Goal: Task Accomplishment & Management: Use online tool/utility

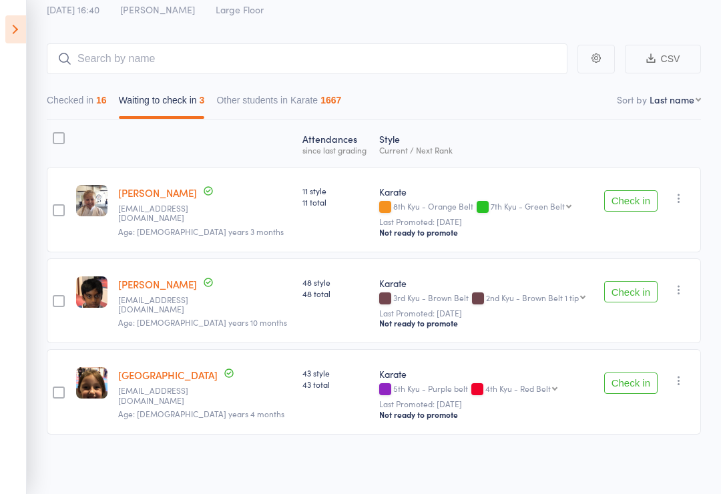
click at [59, 135] on div at bounding box center [59, 138] width 12 height 12
click at [55, 134] on input "checkbox" at bounding box center [55, 134] width 0 height 0
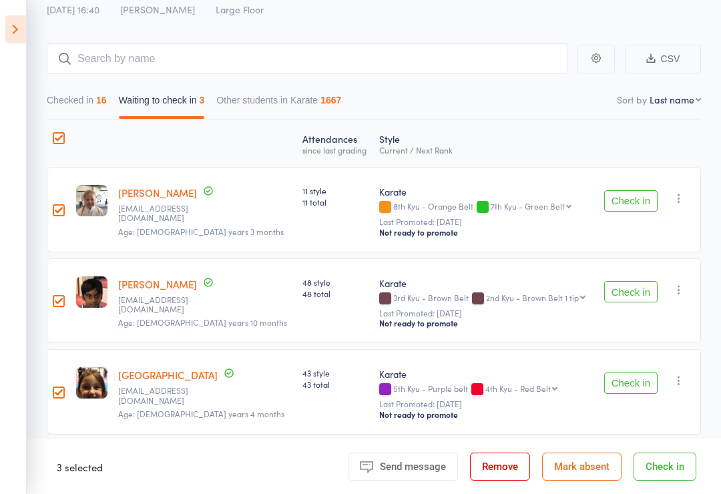
click at [596, 465] on button "Mark absent" at bounding box center [581, 467] width 79 height 28
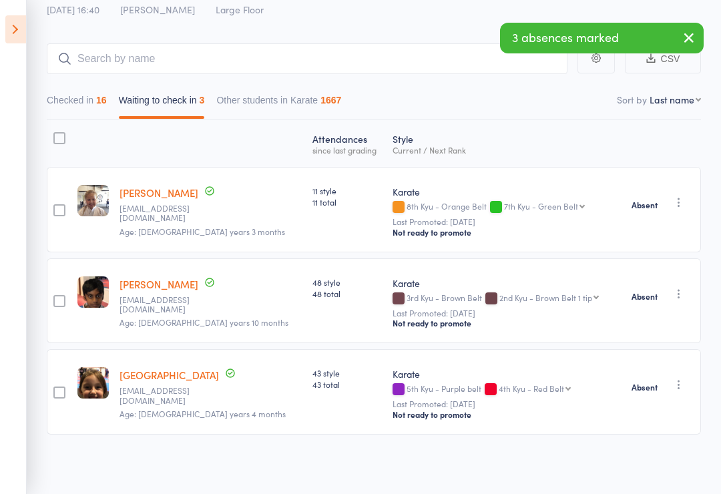
click at [15, 31] on icon at bounding box center [15, 29] width 21 height 28
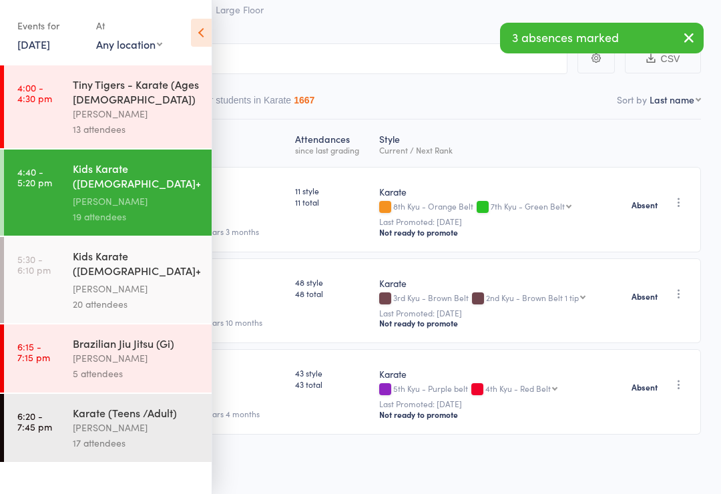
click at [101, 280] on div "Kids Karate ([DEMOGRAPHIC_DATA]+) Beginners" at bounding box center [137, 264] width 128 height 33
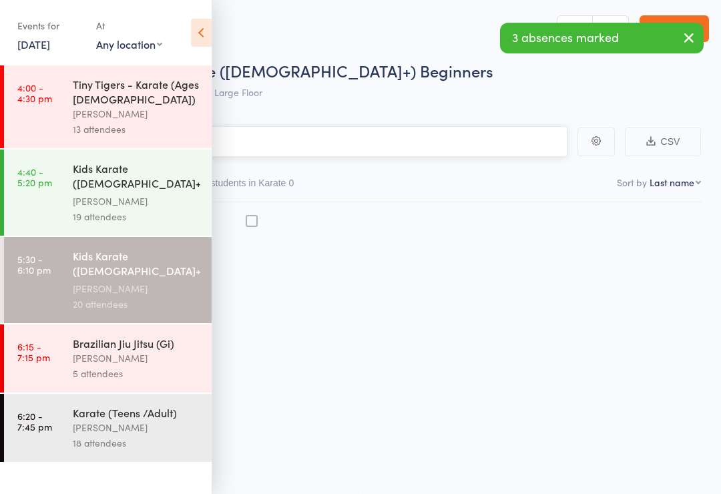
scroll to position [9, 0]
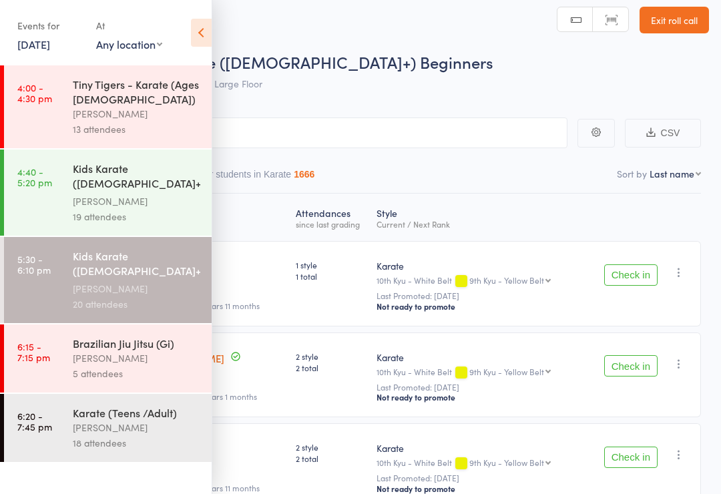
click at [204, 25] on icon at bounding box center [201, 33] width 21 height 28
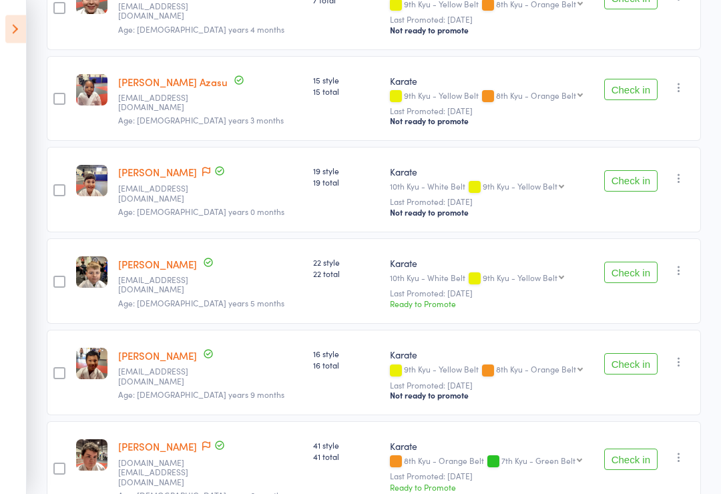
scroll to position [1252, 0]
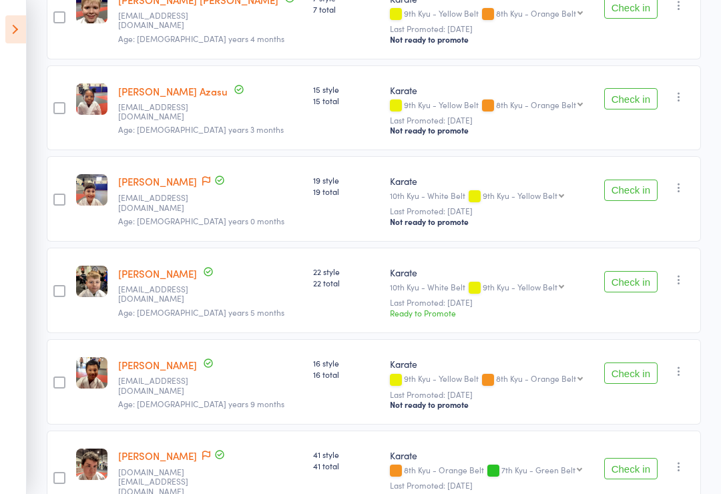
click at [630, 180] on button "Check in" at bounding box center [630, 190] width 53 height 21
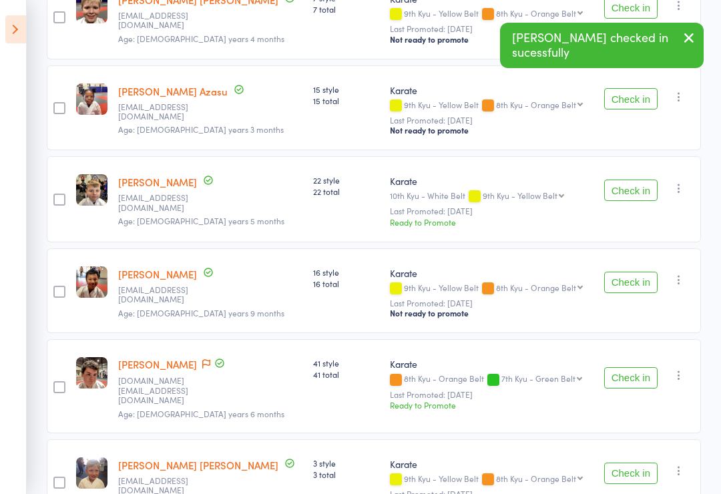
click at [618, 180] on button "Check in" at bounding box center [630, 190] width 53 height 21
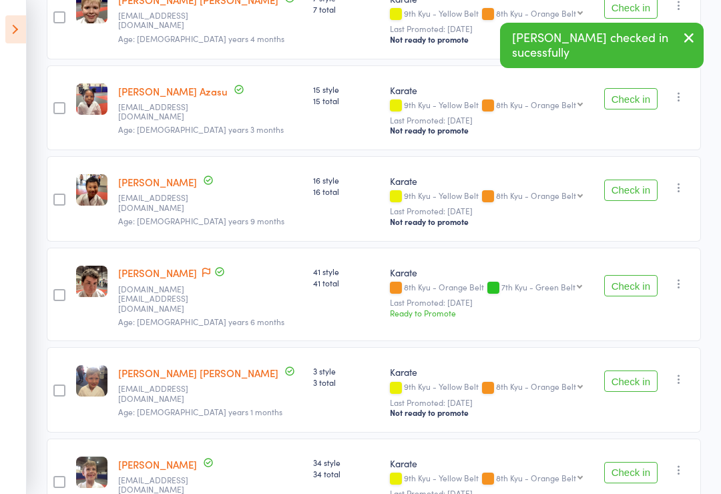
click at [640, 275] on button "Check in" at bounding box center [630, 285] width 53 height 21
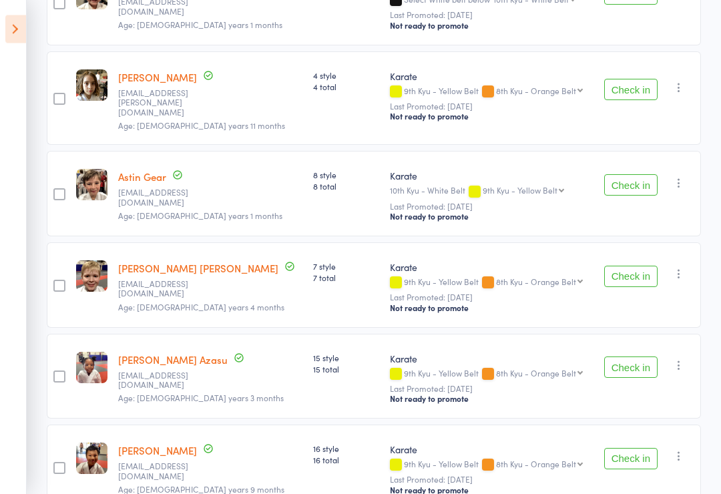
scroll to position [966, 0]
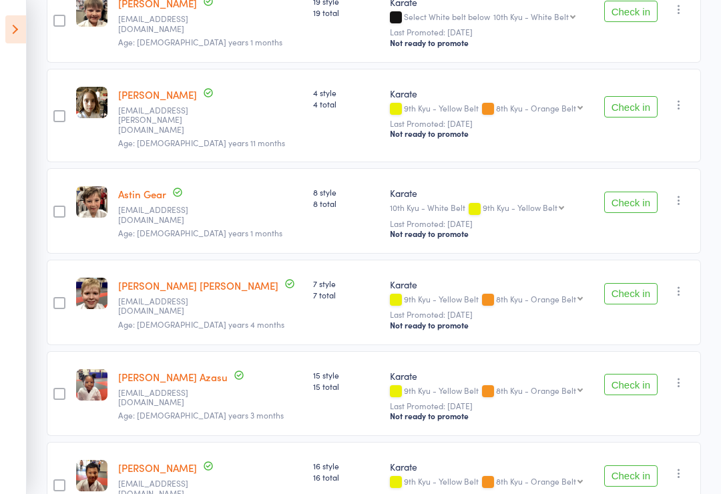
click at [631, 192] on button "Check in" at bounding box center [630, 202] width 53 height 21
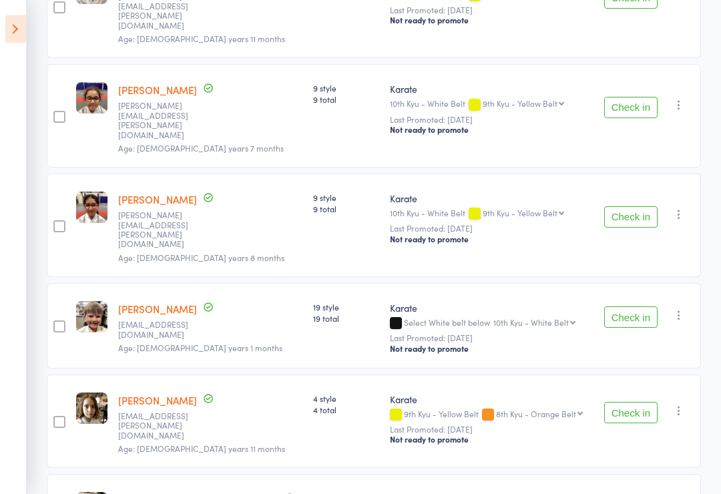
scroll to position [660, 0]
click at [638, 306] on button "Check in" at bounding box center [630, 316] width 53 height 21
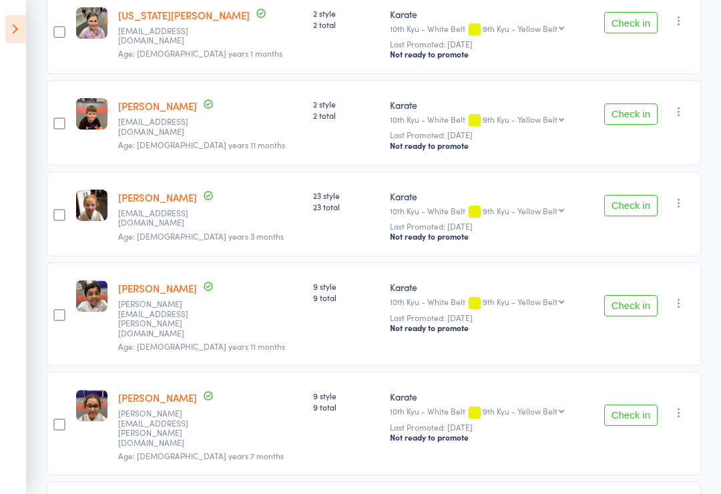
scroll to position [326, 0]
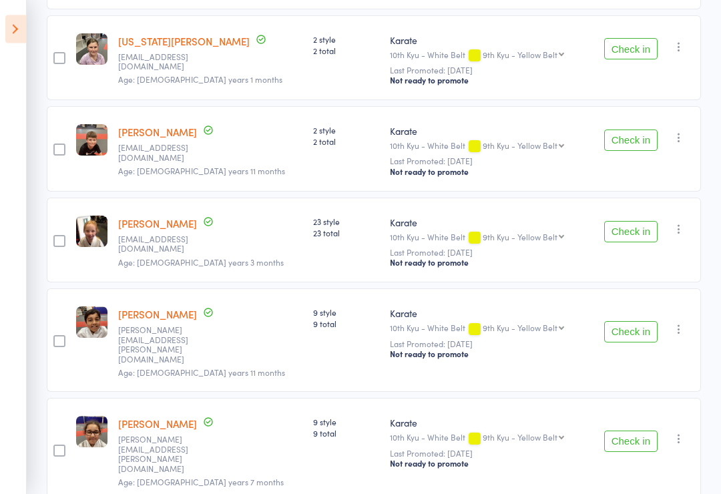
click at [640, 242] on button "Check in" at bounding box center [630, 232] width 53 height 21
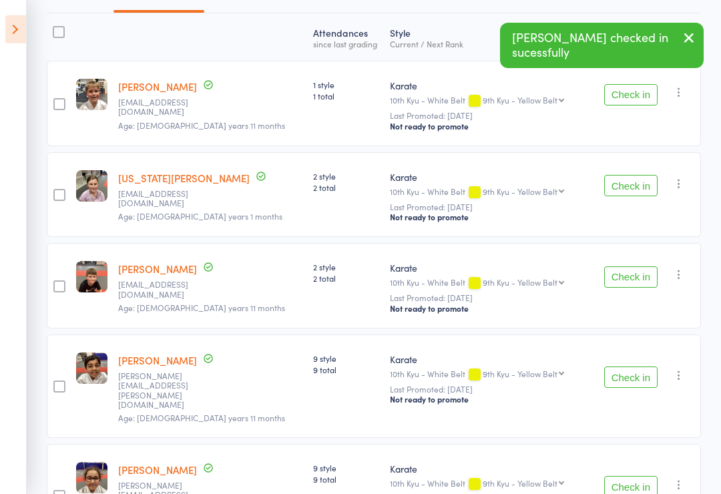
scroll to position [166, 0]
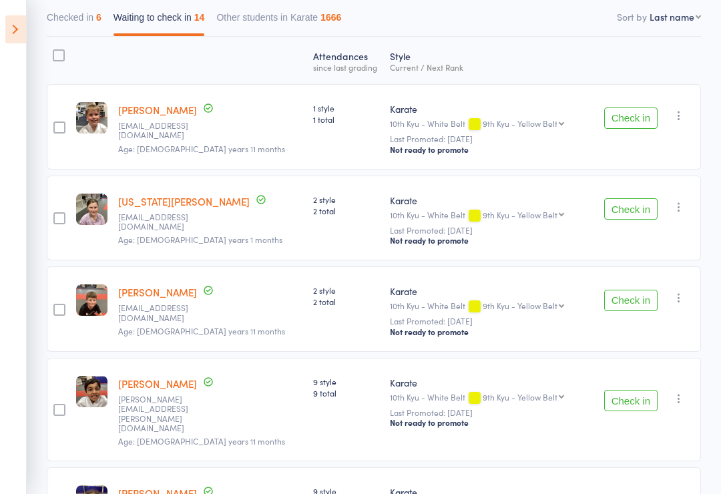
click at [624, 122] on button "Check in" at bounding box center [630, 118] width 53 height 21
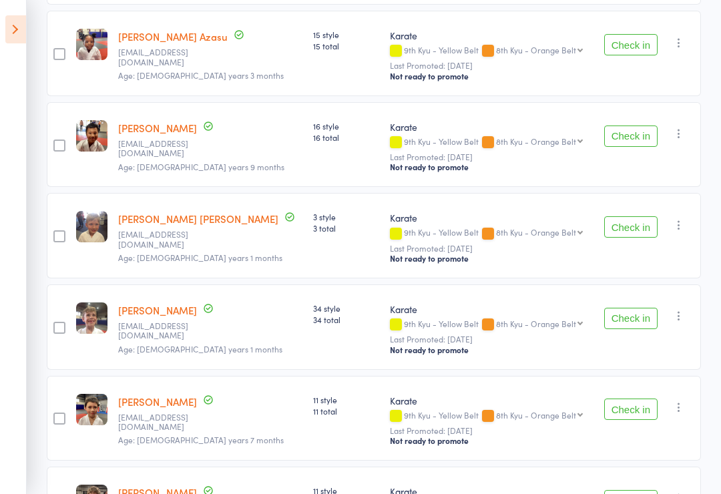
scroll to position [978, 0]
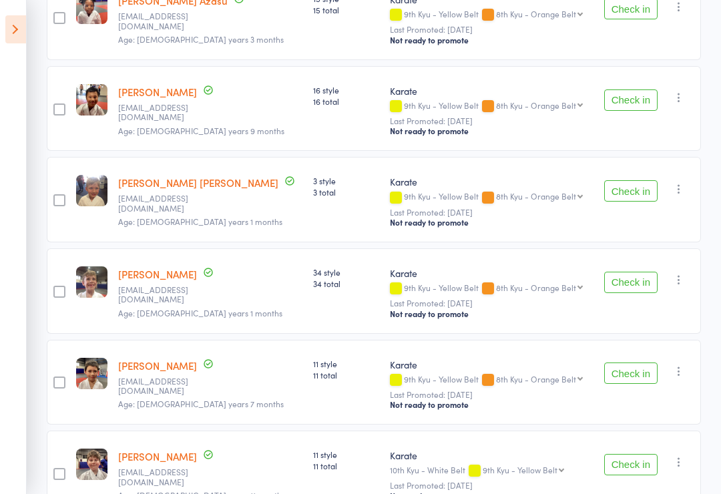
click at [632, 272] on button "Check in" at bounding box center [630, 282] width 53 height 21
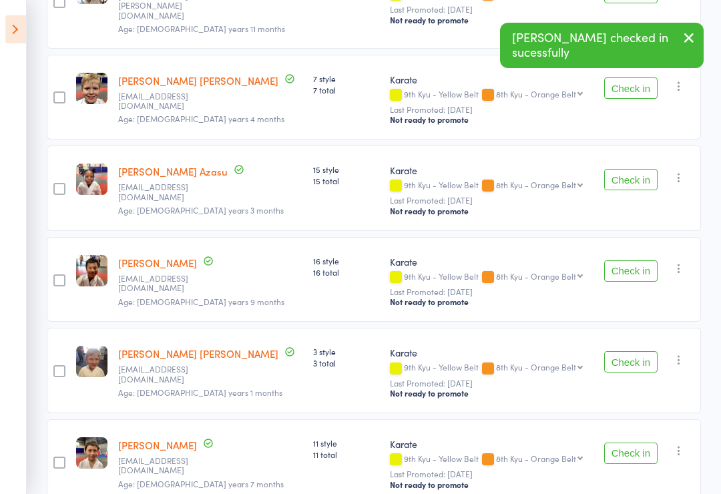
scroll to position [806, 0]
click at [636, 170] on button "Check in" at bounding box center [630, 180] width 53 height 21
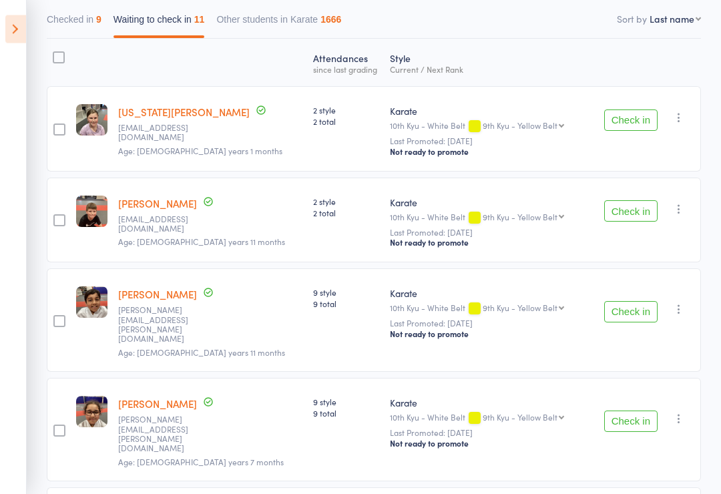
scroll to position [164, 0]
click at [635, 211] on button "Check in" at bounding box center [630, 210] width 53 height 21
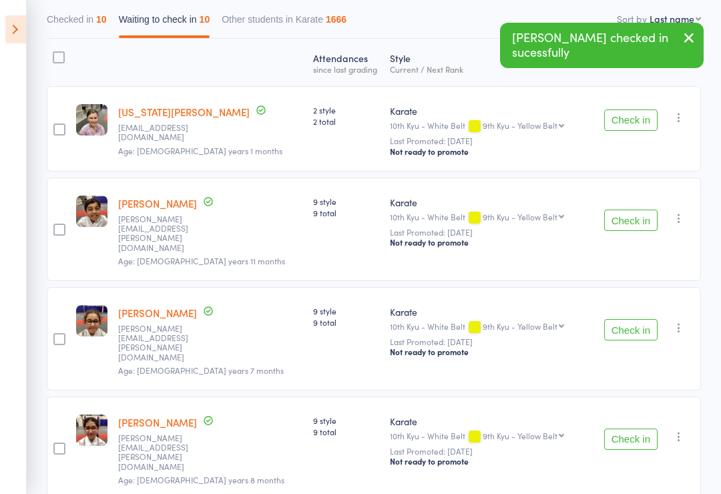
click at [624, 128] on button "Check in" at bounding box center [630, 120] width 53 height 21
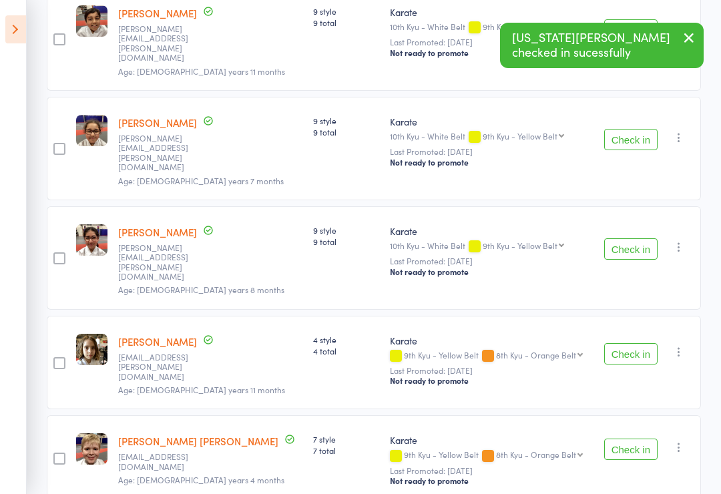
scroll to position [262, 0]
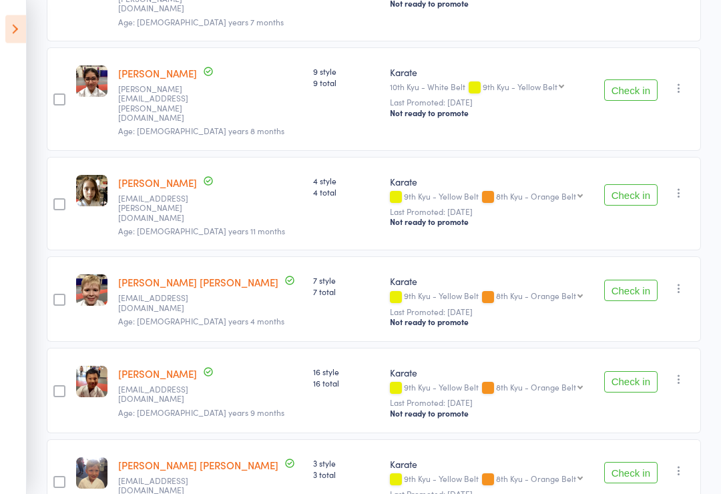
click at [640, 280] on button "Check in" at bounding box center [630, 290] width 53 height 21
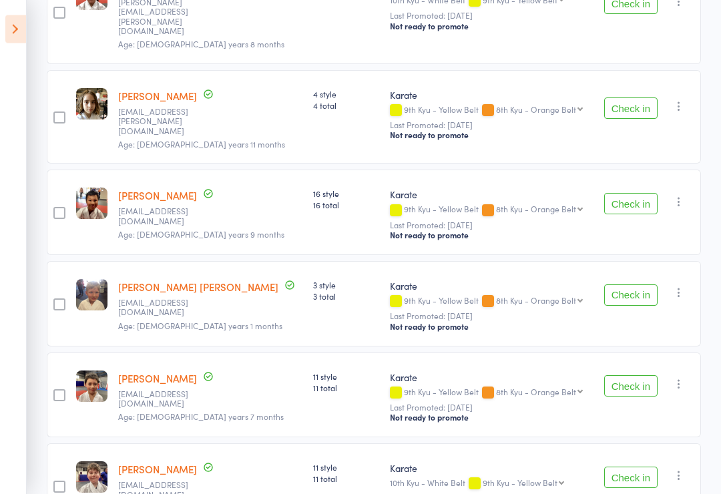
scroll to position [505, 0]
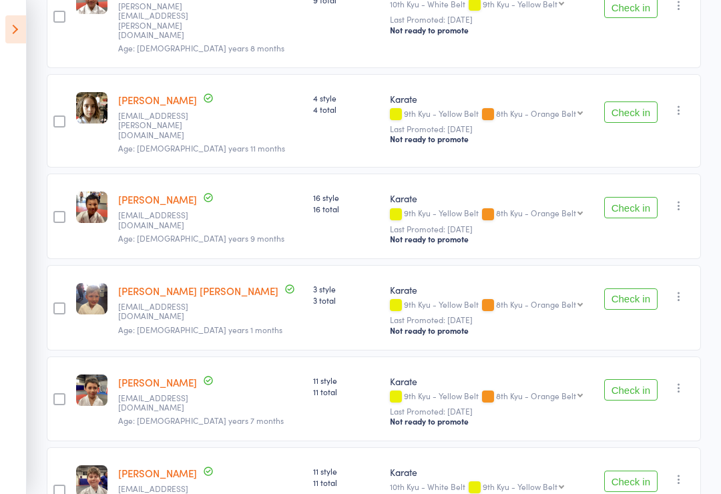
click at [626, 379] on button "Check in" at bounding box center [630, 389] width 53 height 21
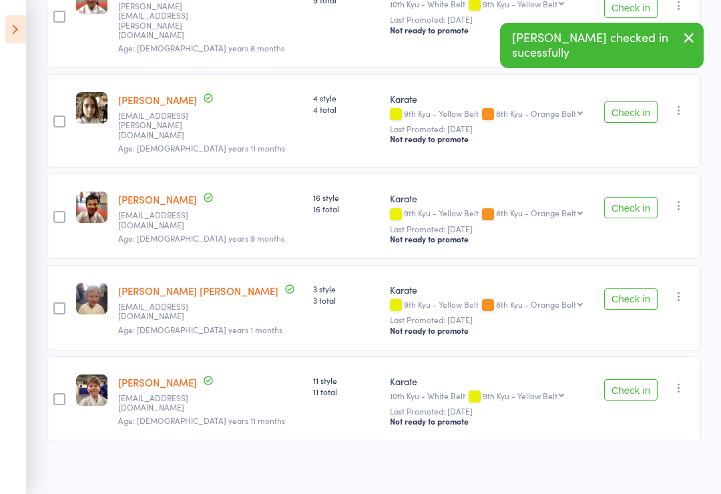
scroll to position [432, 0]
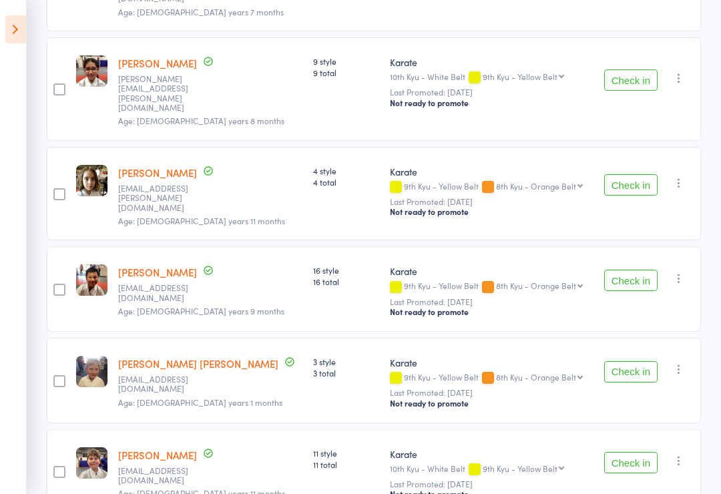
click at [607, 452] on button "Check in" at bounding box center [630, 462] width 53 height 21
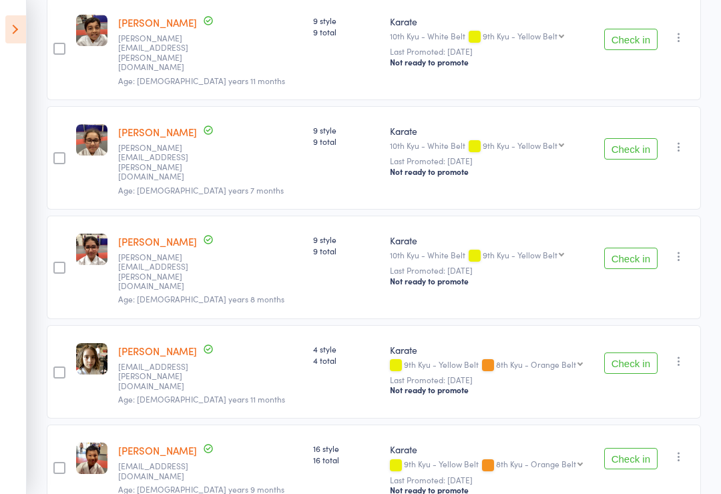
scroll to position [0, 0]
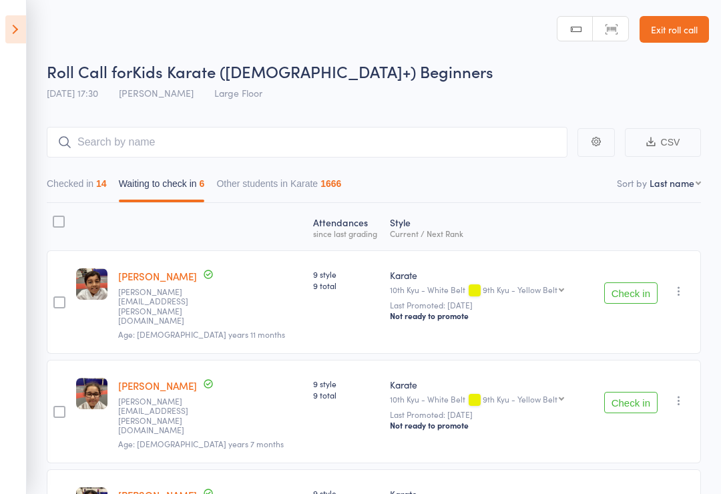
click at [79, 174] on button "Checked in 14" at bounding box center [77, 187] width 60 height 31
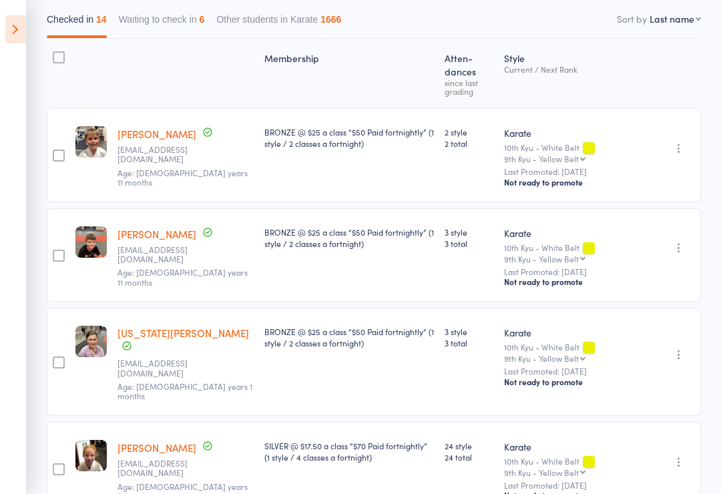
scroll to position [98, 0]
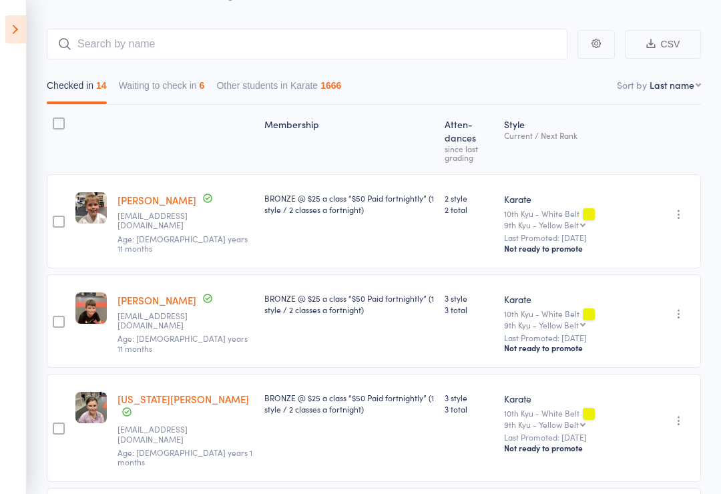
click at [161, 95] on button "Waiting to check in 6" at bounding box center [162, 88] width 86 height 31
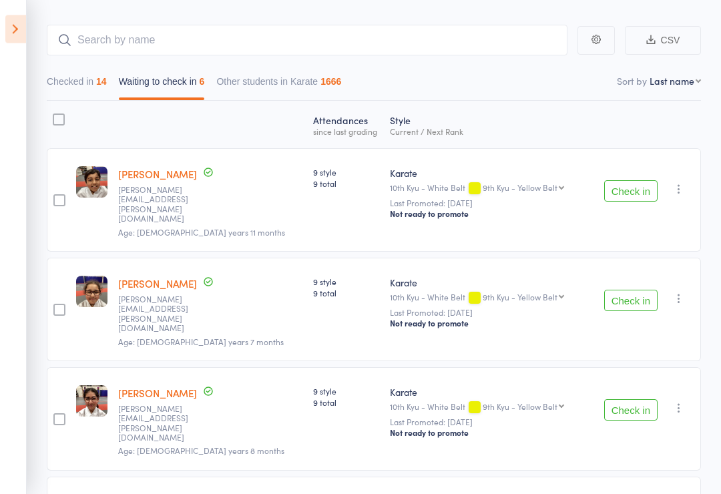
scroll to position [102, 0]
click at [629, 185] on button "Check in" at bounding box center [630, 190] width 53 height 21
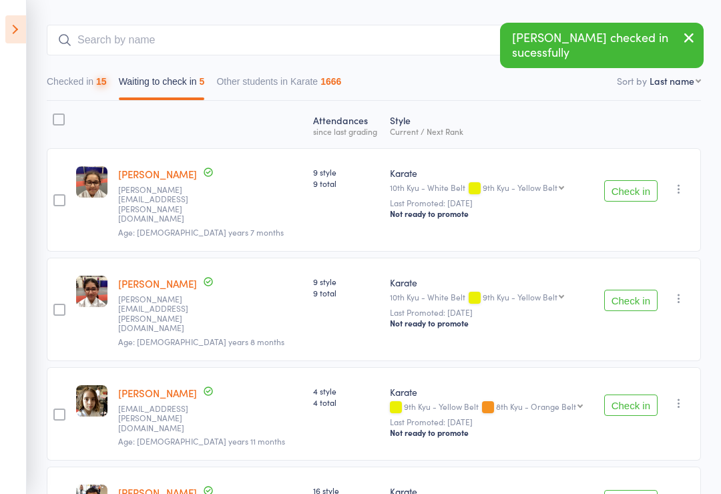
click at [637, 186] on button "Check in" at bounding box center [630, 190] width 53 height 21
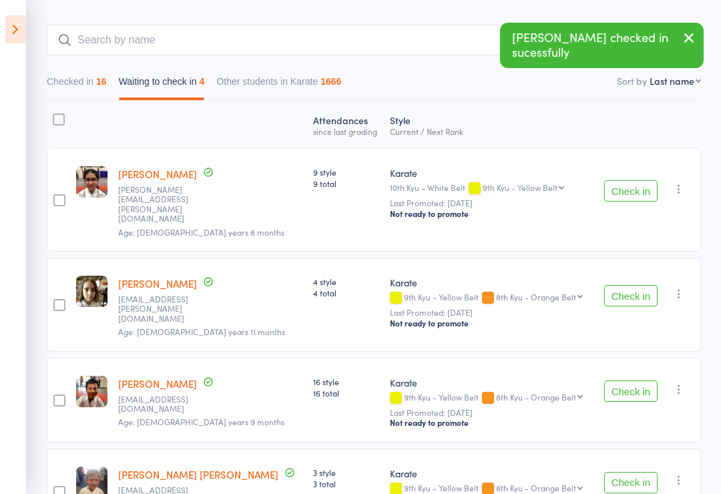
click at [640, 186] on button "Check in" at bounding box center [630, 190] width 53 height 21
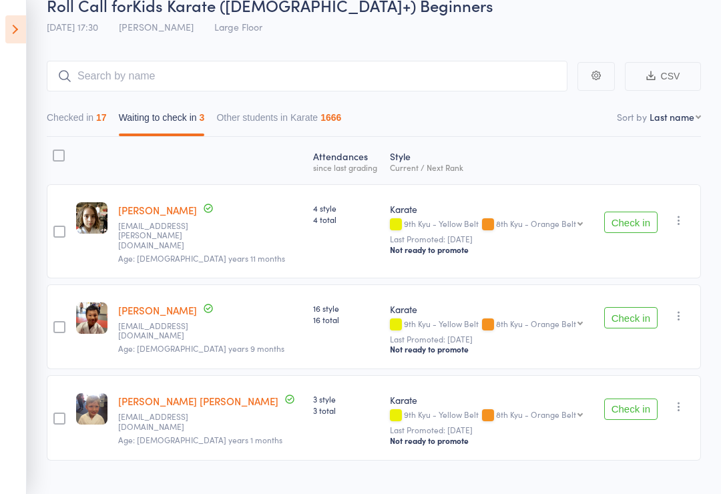
click at [628, 312] on button "Check in" at bounding box center [630, 317] width 53 height 21
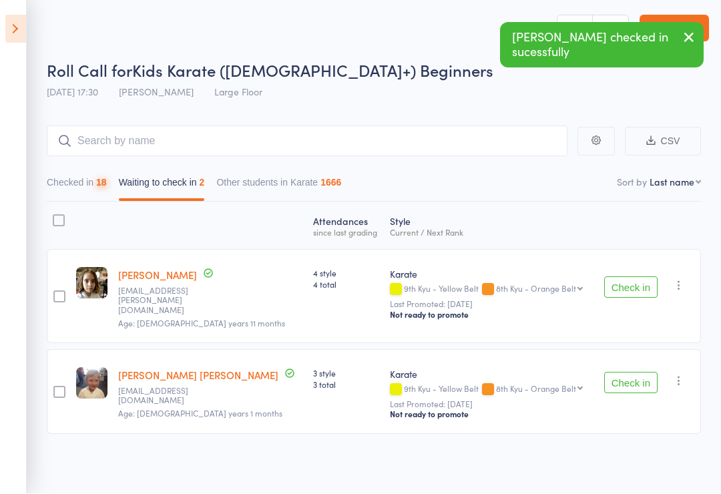
scroll to position [9, 0]
